Goal: Navigation & Orientation: Find specific page/section

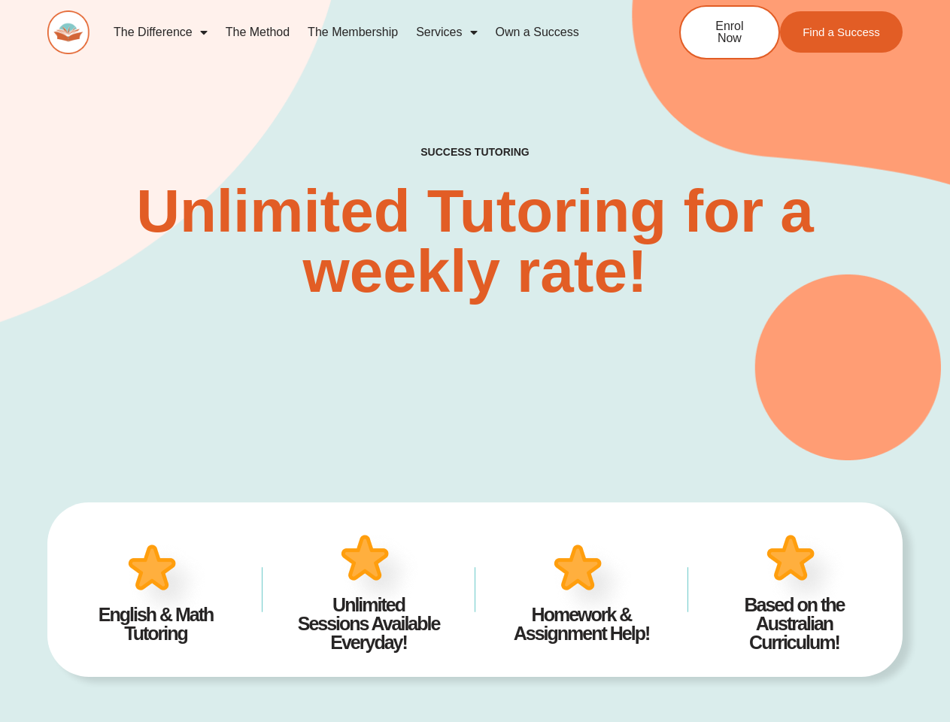
click at [475, 361] on div "SUCCESS TUTORING​ Unlimited Tutoring for a weekly rate!" at bounding box center [475, 200] width 856 height 519
click at [446, 32] on link "Services" at bounding box center [446, 32] width 79 height 35
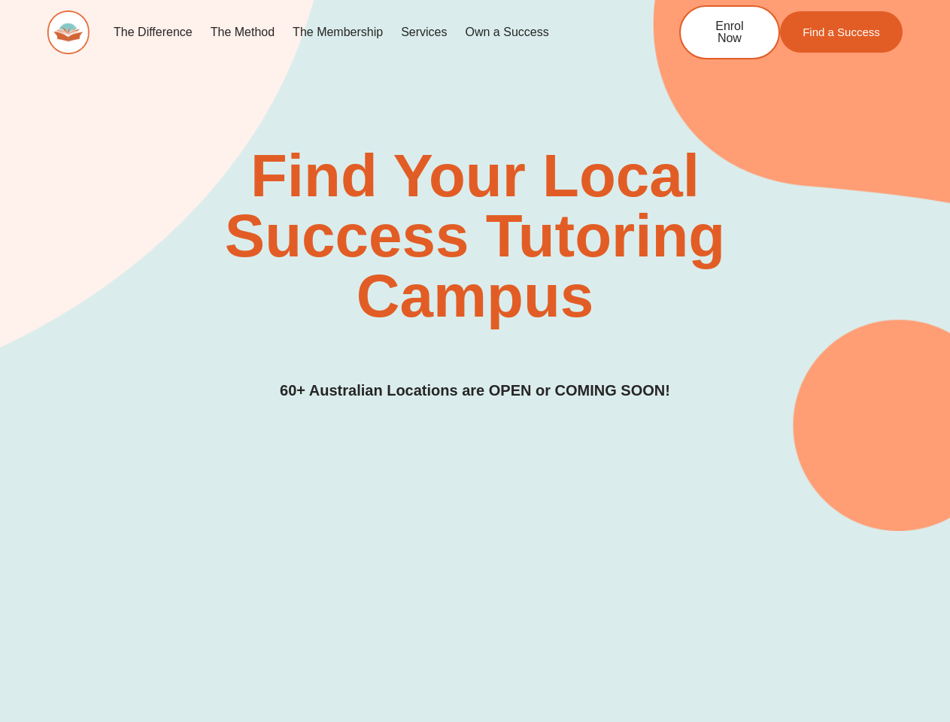
click at [475, 361] on div "Find Your Local Success Tutoring Campus 60+ Australian Locations are OPEN or CO…" at bounding box center [475, 274] width 856 height 257
click at [424, 32] on link "Services" at bounding box center [424, 32] width 64 height 35
